Goal: Contribute content

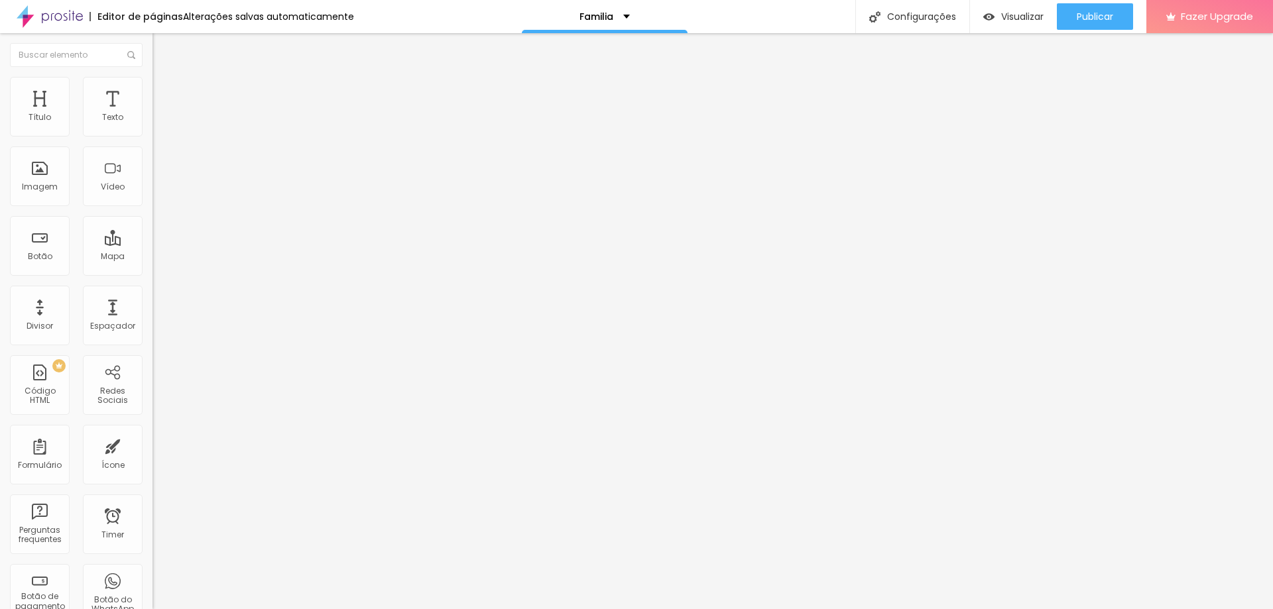
click at [152, 141] on span "Editar perguntas" at bounding box center [190, 134] width 76 height 11
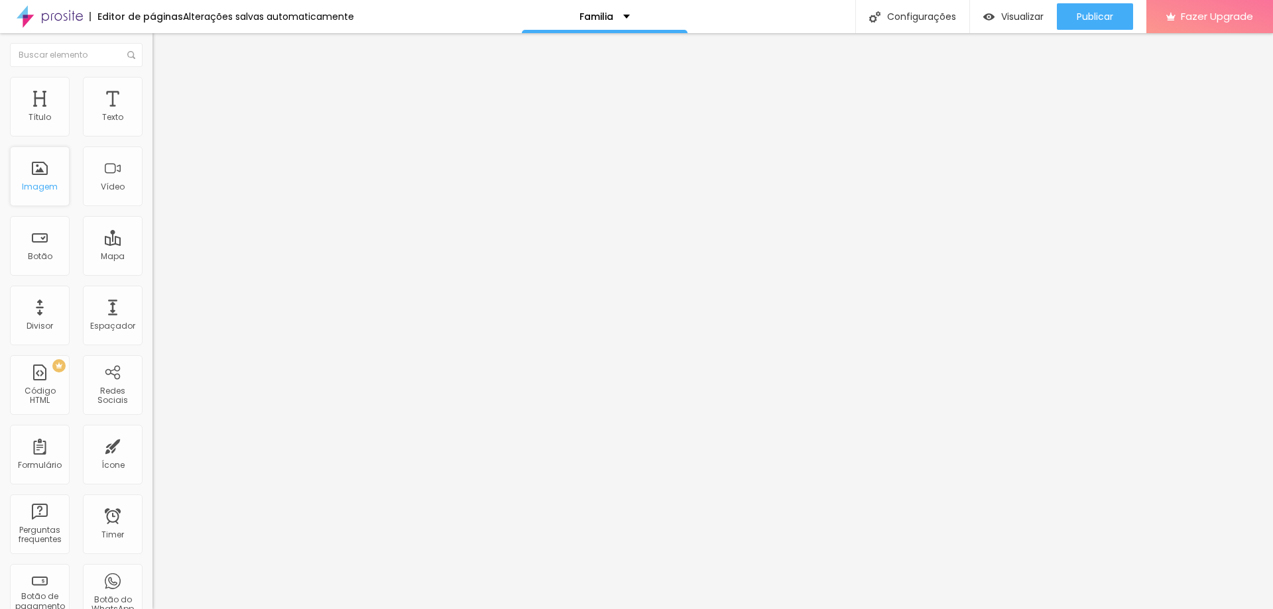
click at [35, 177] on div "Imagem" at bounding box center [40, 176] width 60 height 60
click at [49, 180] on div "Imagem" at bounding box center [40, 176] width 60 height 60
click at [152, 207] on span "Original" at bounding box center [168, 201] width 32 height 11
click at [152, 215] on span "Cinema" at bounding box center [168, 209] width 33 height 11
click at [152, 114] on span "Adicionar imagem" at bounding box center [195, 108] width 86 height 11
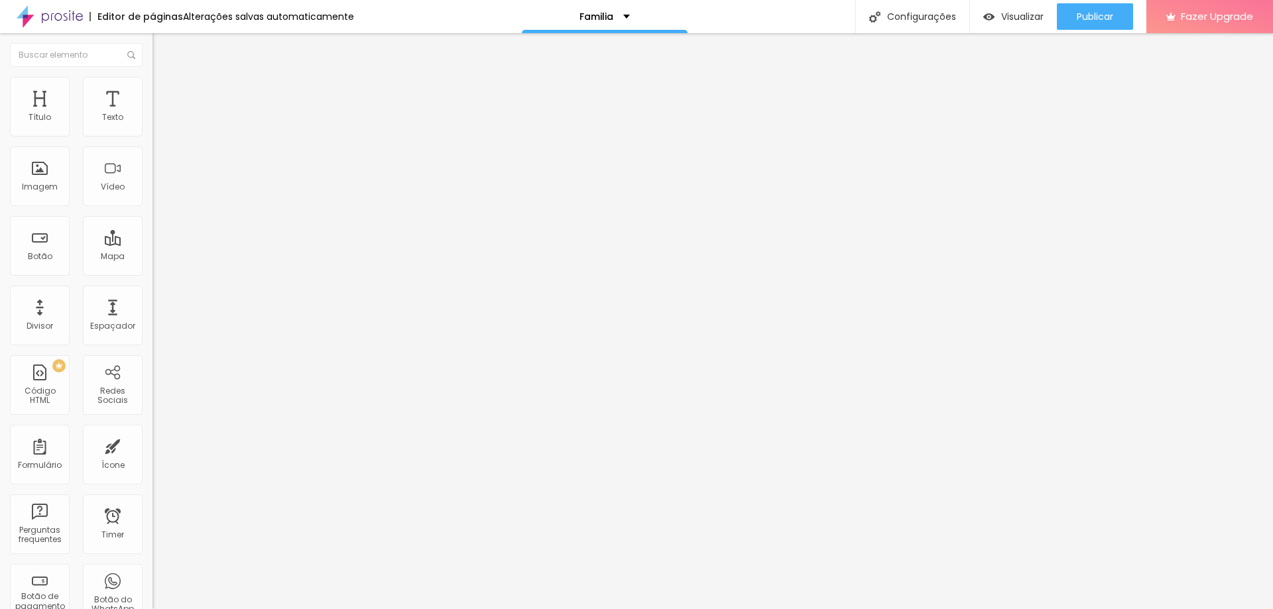
click at [152, 114] on span "Adicionar imagem" at bounding box center [195, 108] width 86 height 11
click at [152, 84] on img at bounding box center [158, 83] width 12 height 12
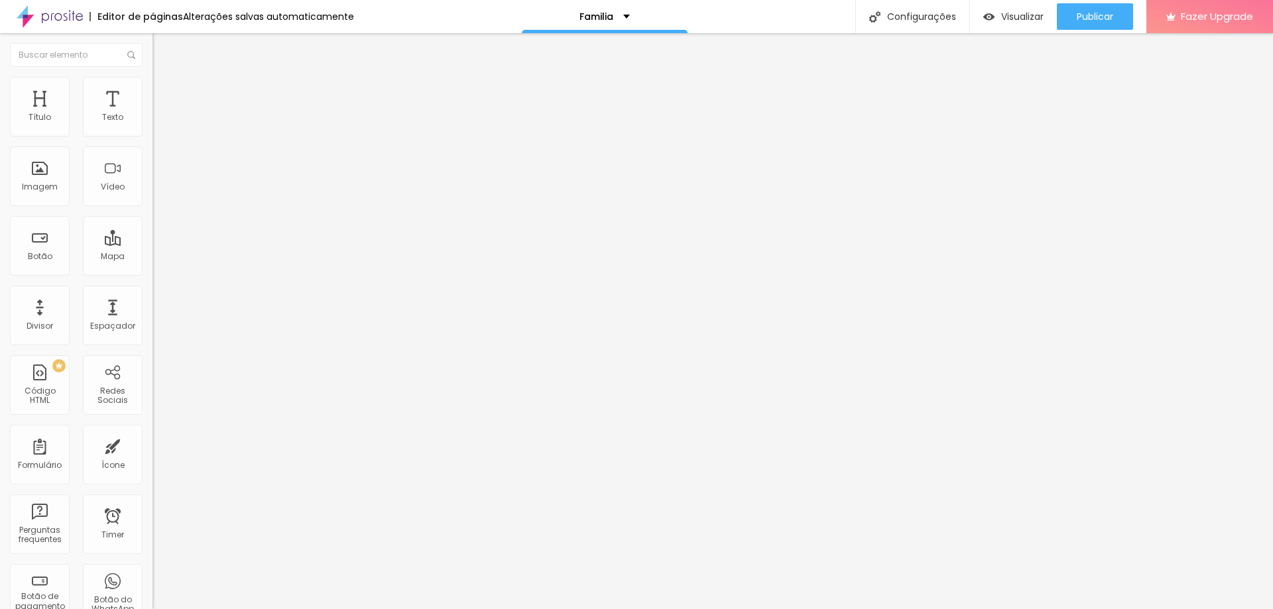
click at [164, 93] on span "Avançado" at bounding box center [186, 98] width 44 height 11
type input "3"
type input "2"
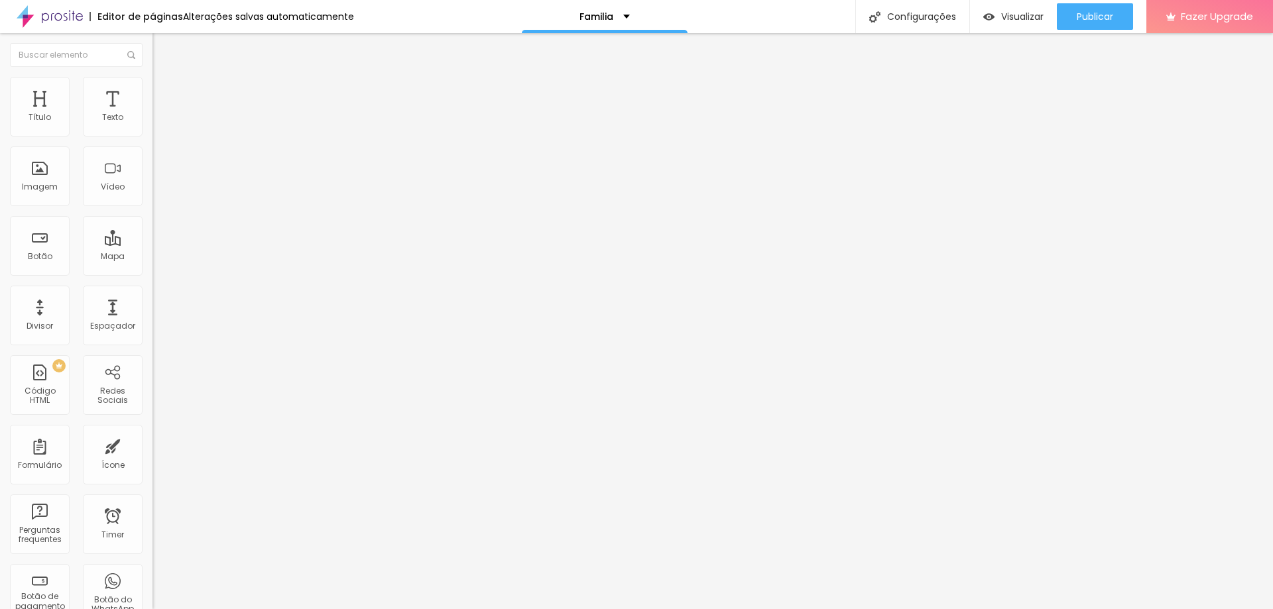
type input "0"
type input "2"
type input "3"
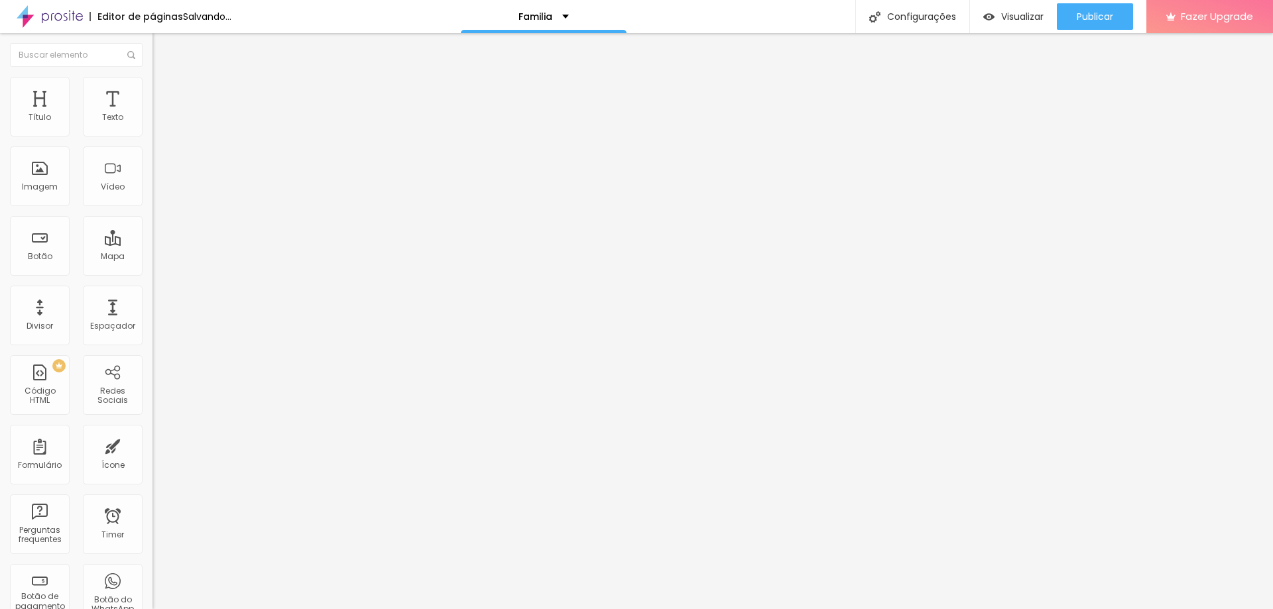
type input "3"
type input "4"
type input "5"
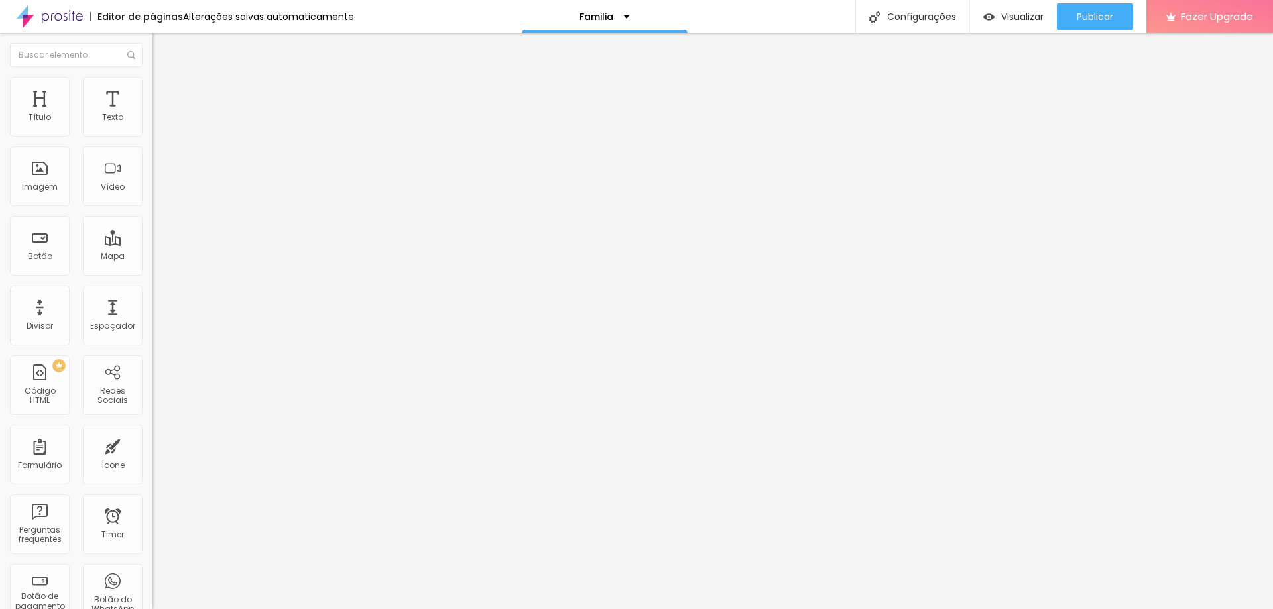
type input "6"
type input "7"
type input "8"
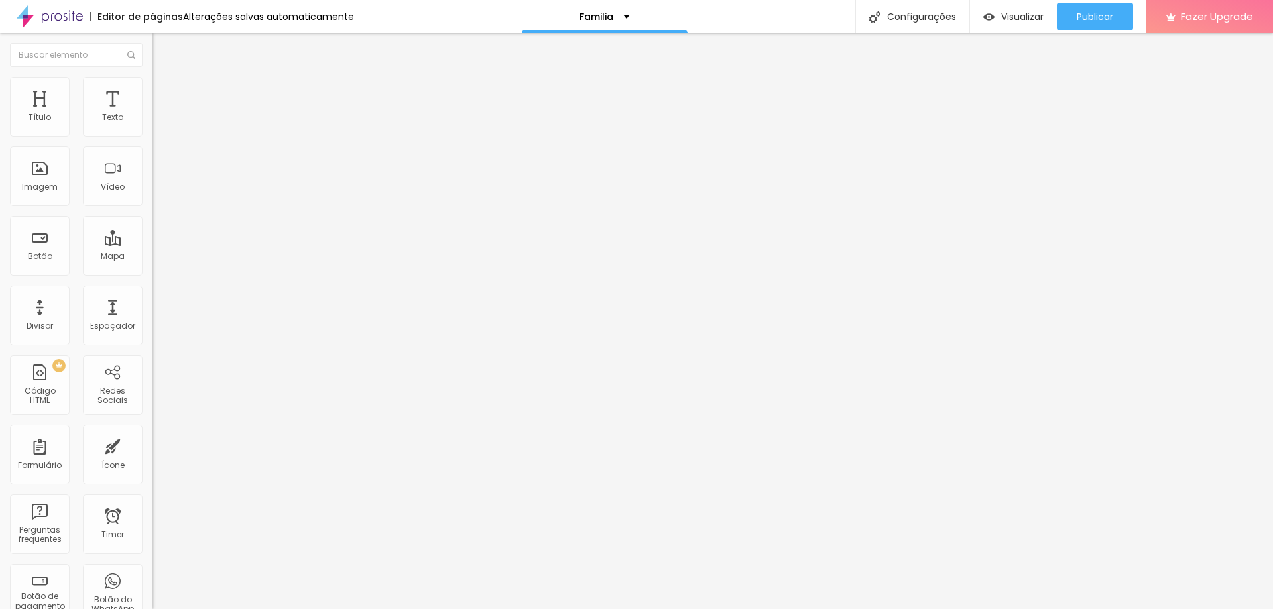
type input "8"
type input "9"
type input "10"
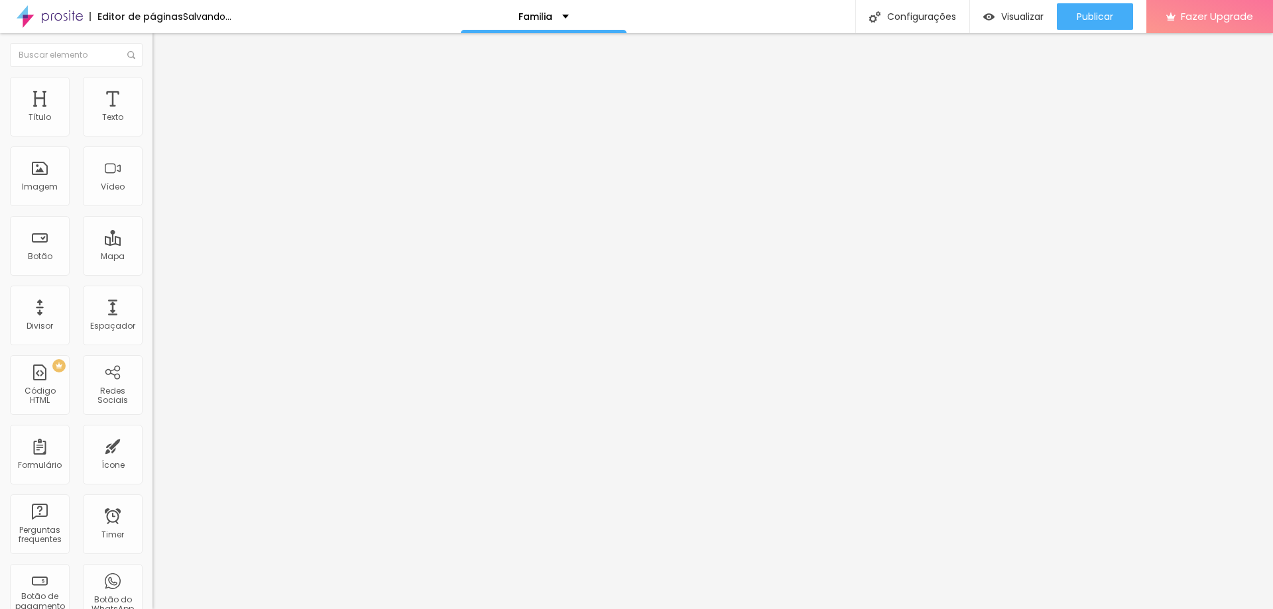
click at [152, 257] on input "range" at bounding box center [195, 262] width 86 height 11
type input "4"
type input "0"
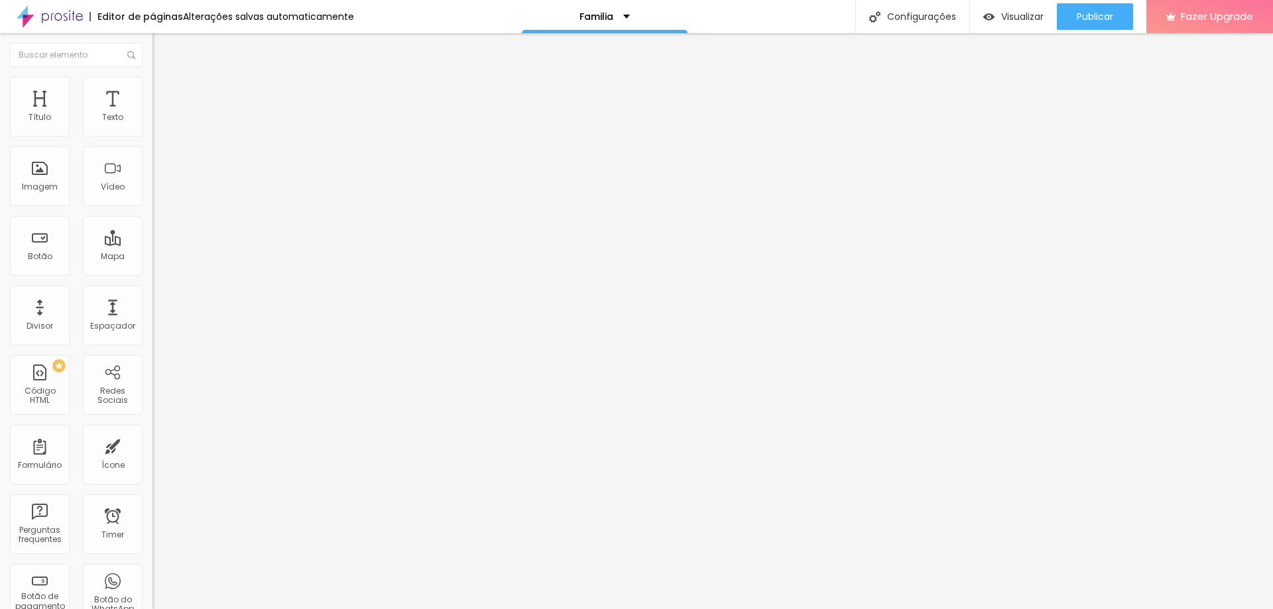
drag, startPoint x: 39, startPoint y: 154, endPoint x: 0, endPoint y: 139, distance: 42.0
type input "0"
click at [152, 445] on input "range" at bounding box center [195, 450] width 86 height 11
click at [152, 114] on span "Trocar imagem" at bounding box center [188, 108] width 72 height 11
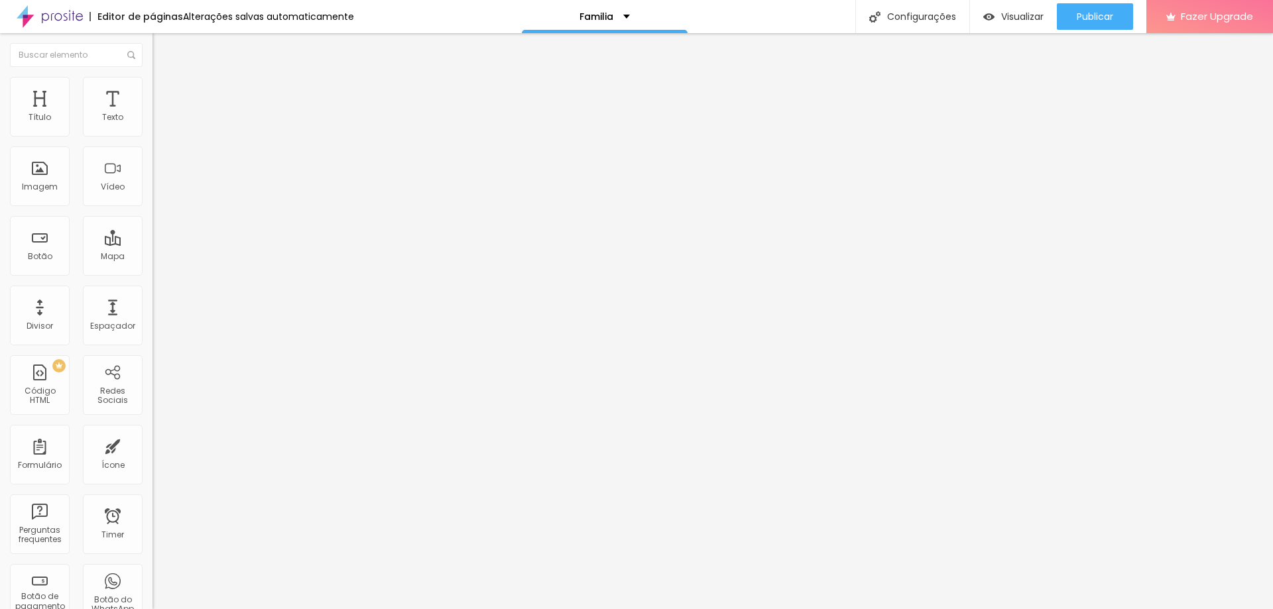
click at [152, 114] on span "Trocar imagem" at bounding box center [188, 108] width 72 height 11
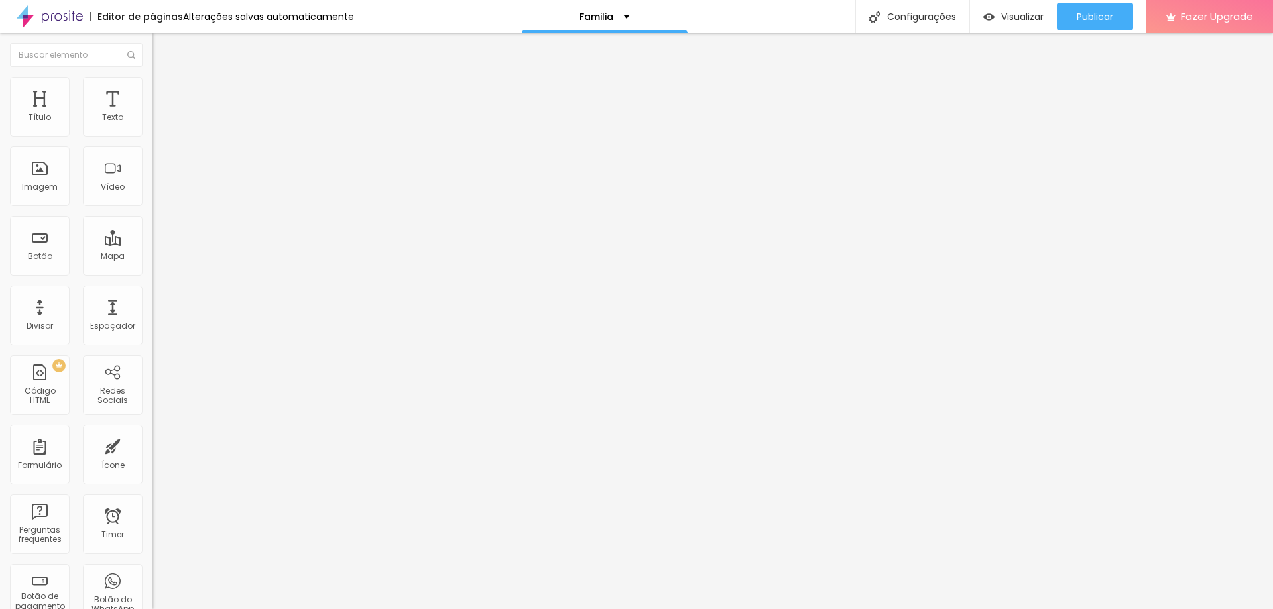
click at [1117, 12] on button "Publicar" at bounding box center [1094, 16] width 76 height 27
click at [1031, 25] on div "Visualizar" at bounding box center [1013, 16] width 60 height 27
click at [1102, 14] on span "Publicar" at bounding box center [1094, 16] width 36 height 11
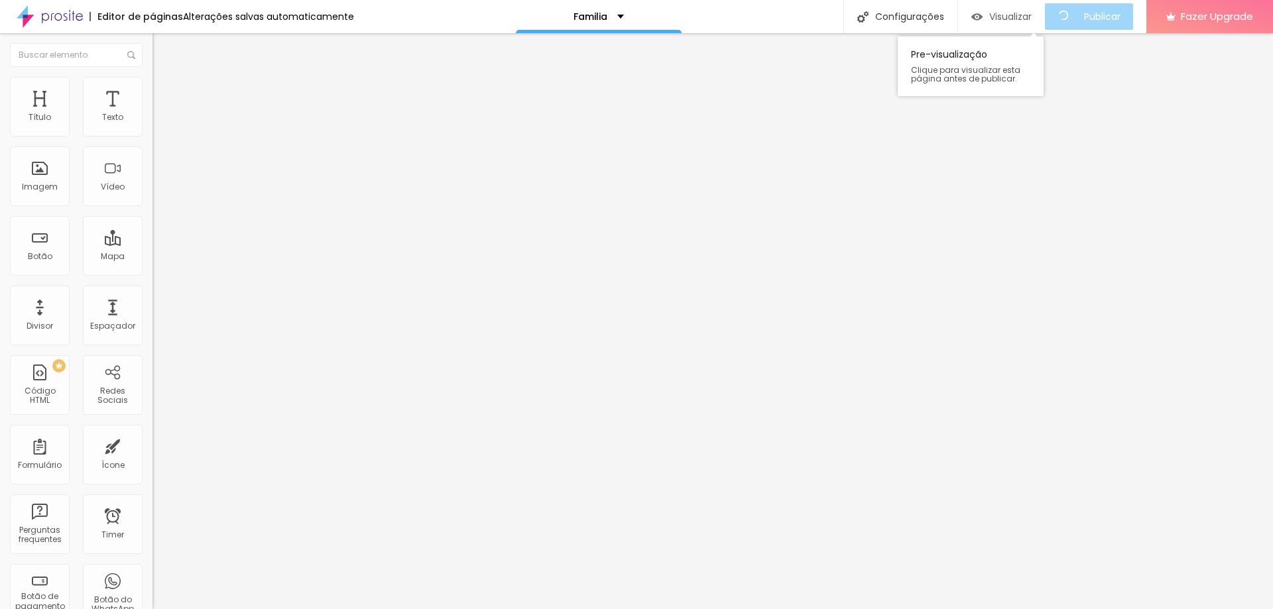
click at [1019, 13] on span "Visualizar" at bounding box center [1010, 16] width 42 height 11
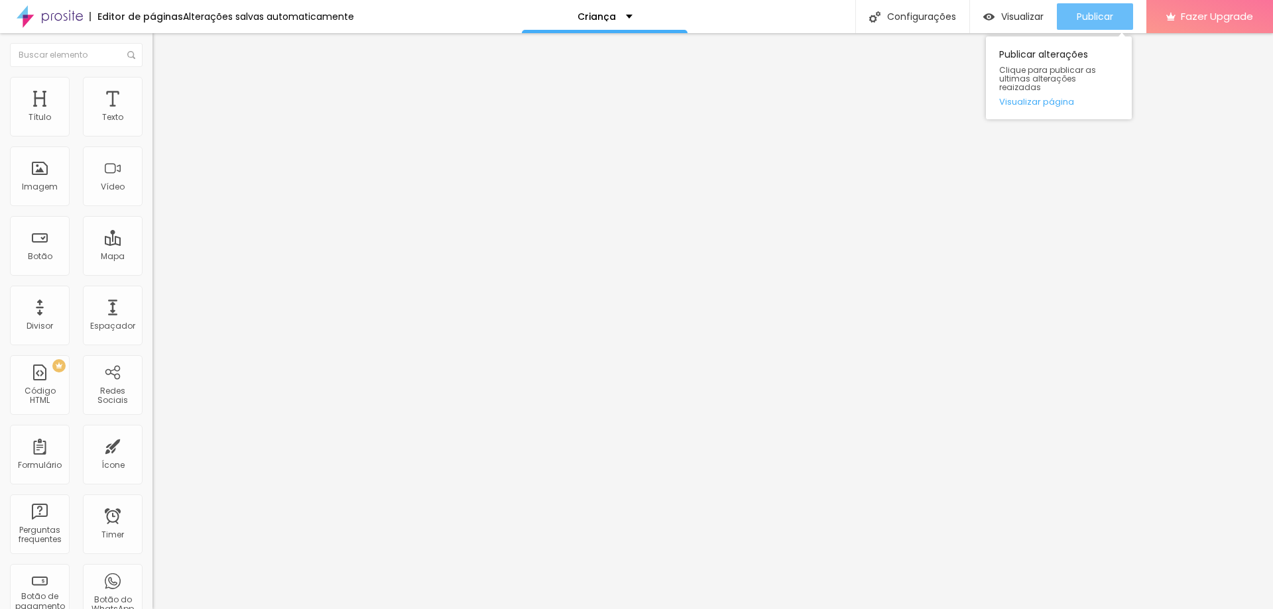
click at [1104, 24] on div "Publicar" at bounding box center [1094, 16] width 36 height 27
